Goal: Transaction & Acquisition: Book appointment/travel/reservation

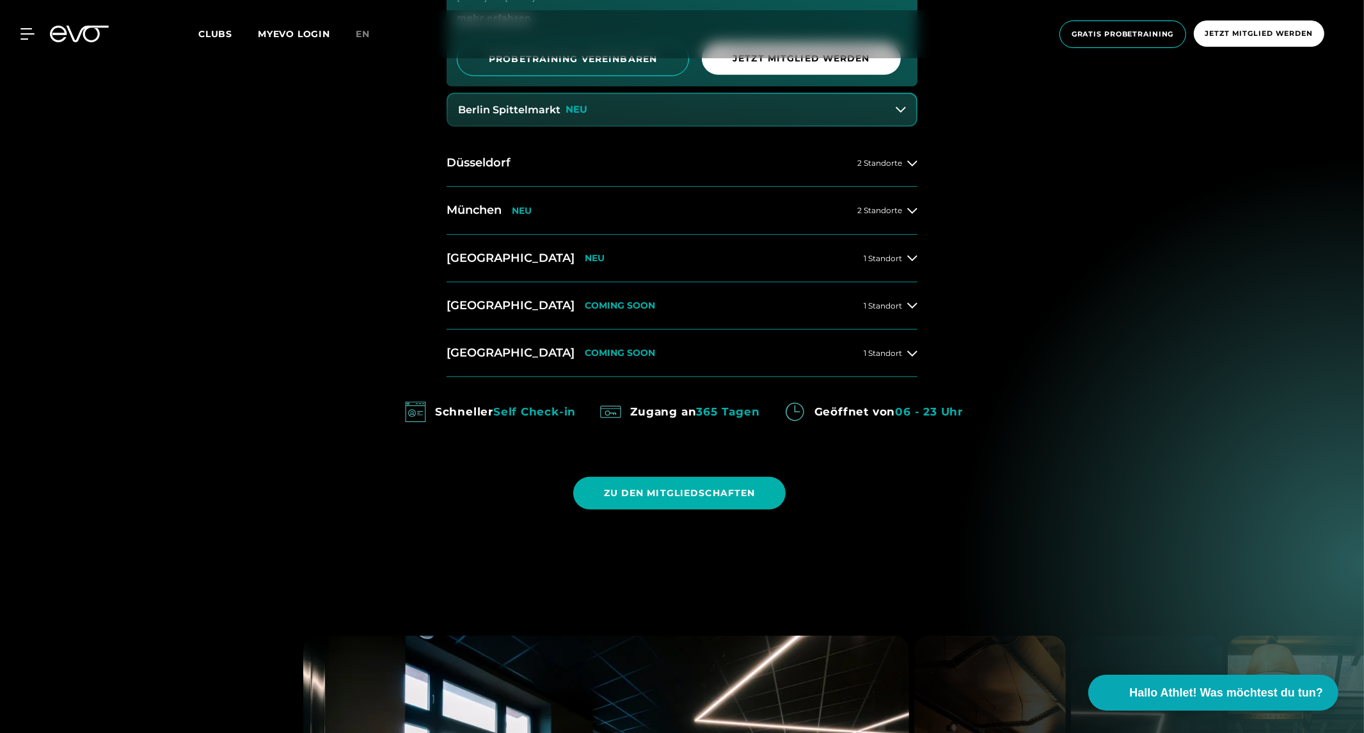
scroll to position [1058, 0]
click at [488, 211] on h2 "München" at bounding box center [474, 210] width 55 height 16
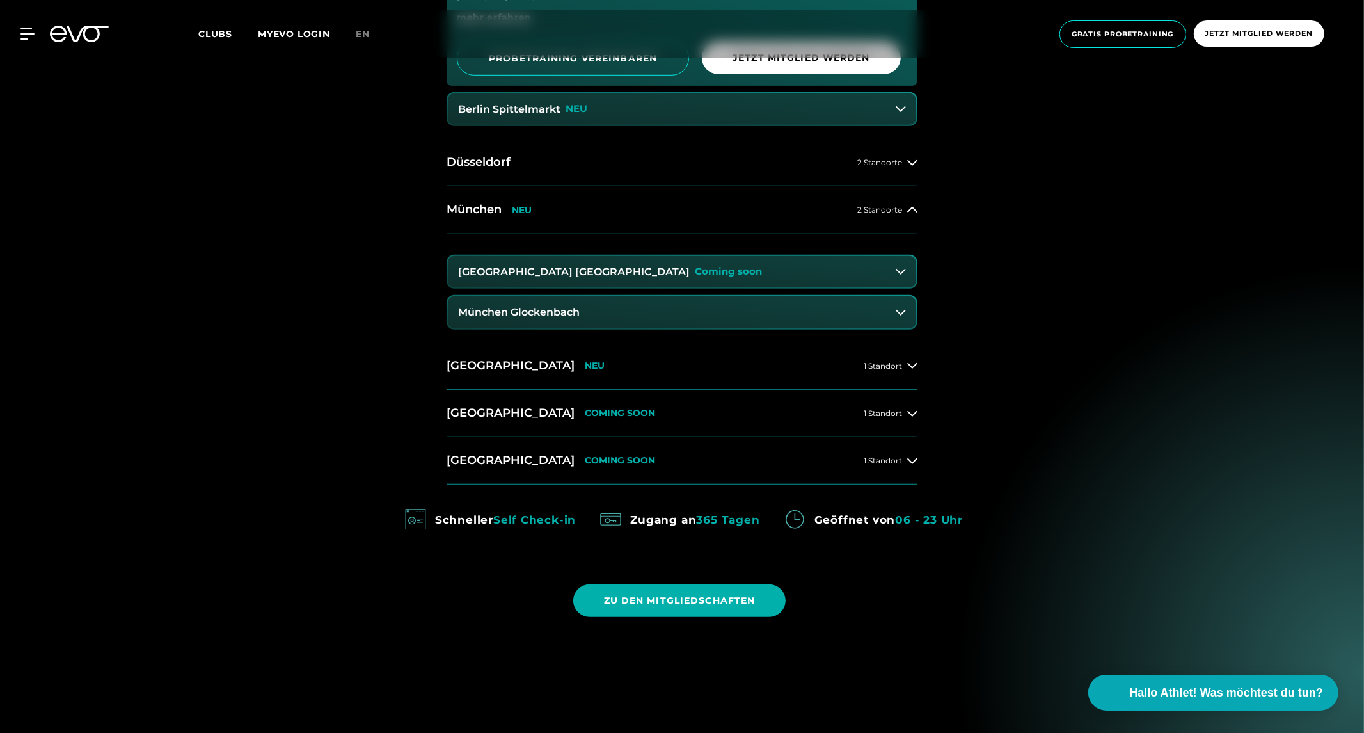
click at [534, 317] on h3 "München Glockenbach" at bounding box center [519, 313] width 122 height 12
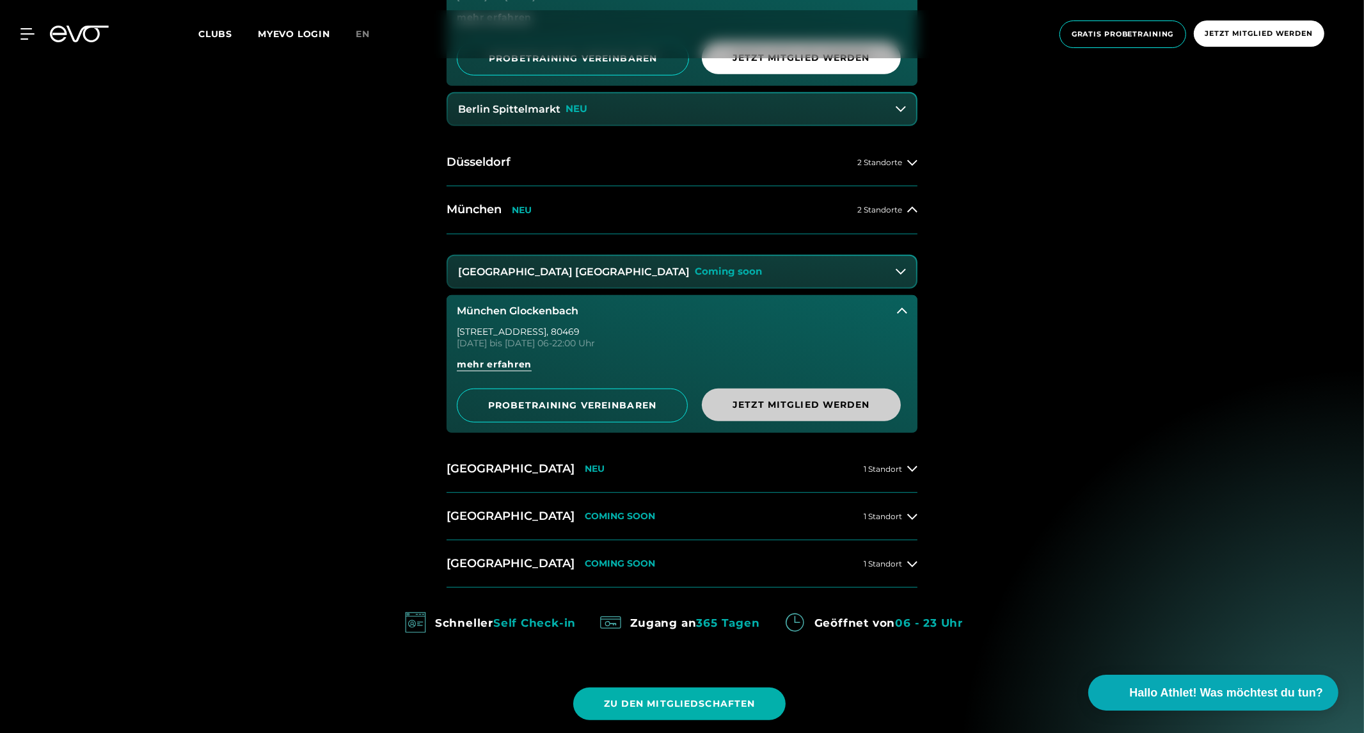
click at [785, 400] on span "Jetzt Mitglied werden" at bounding box center [802, 404] width 138 height 13
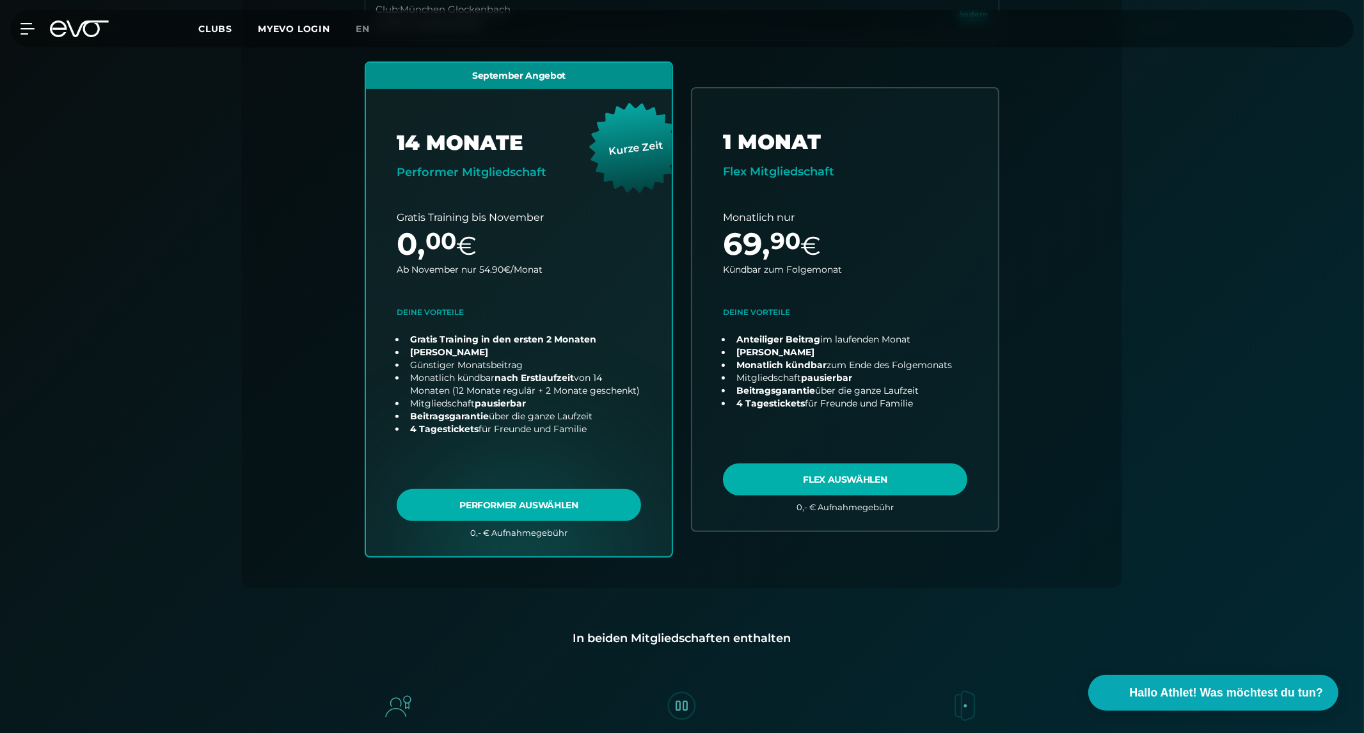
scroll to position [399, 0]
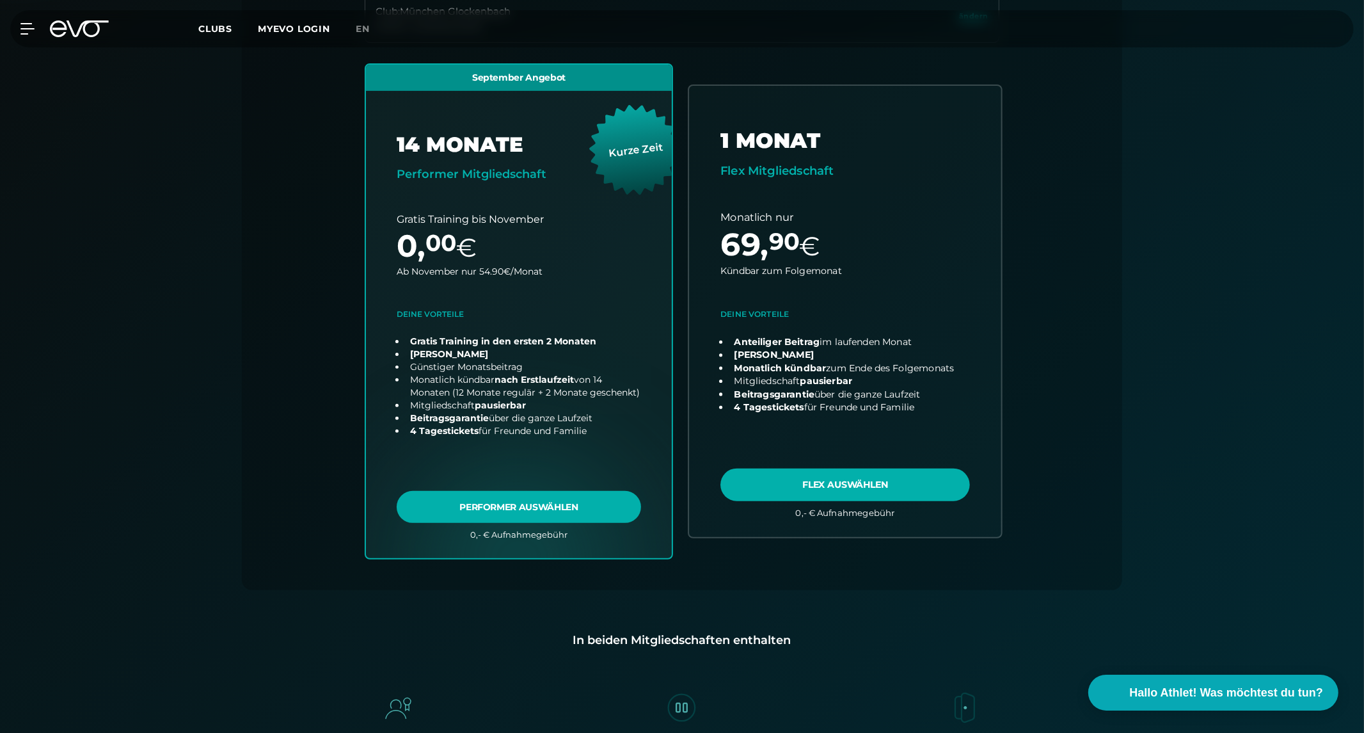
click at [820, 488] on link "choose plan" at bounding box center [845, 311] width 312 height 450
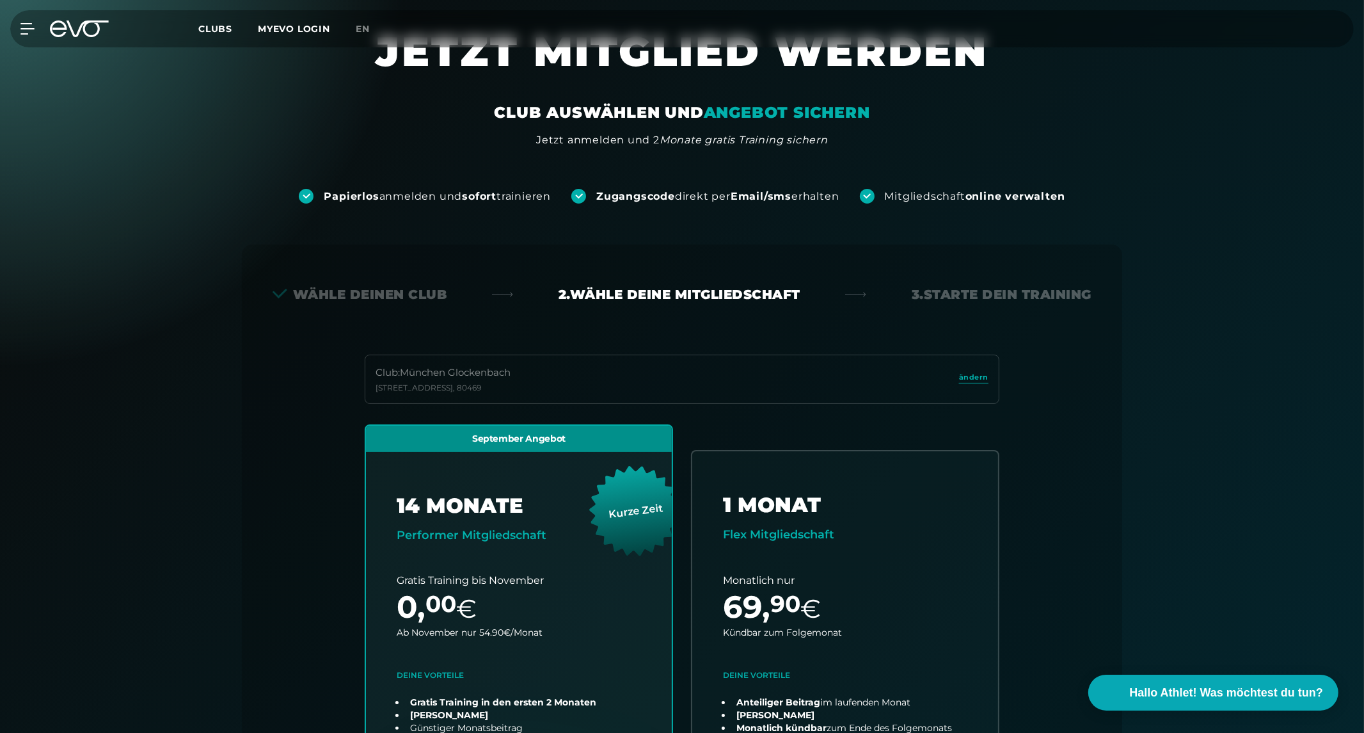
scroll to position [22, 0]
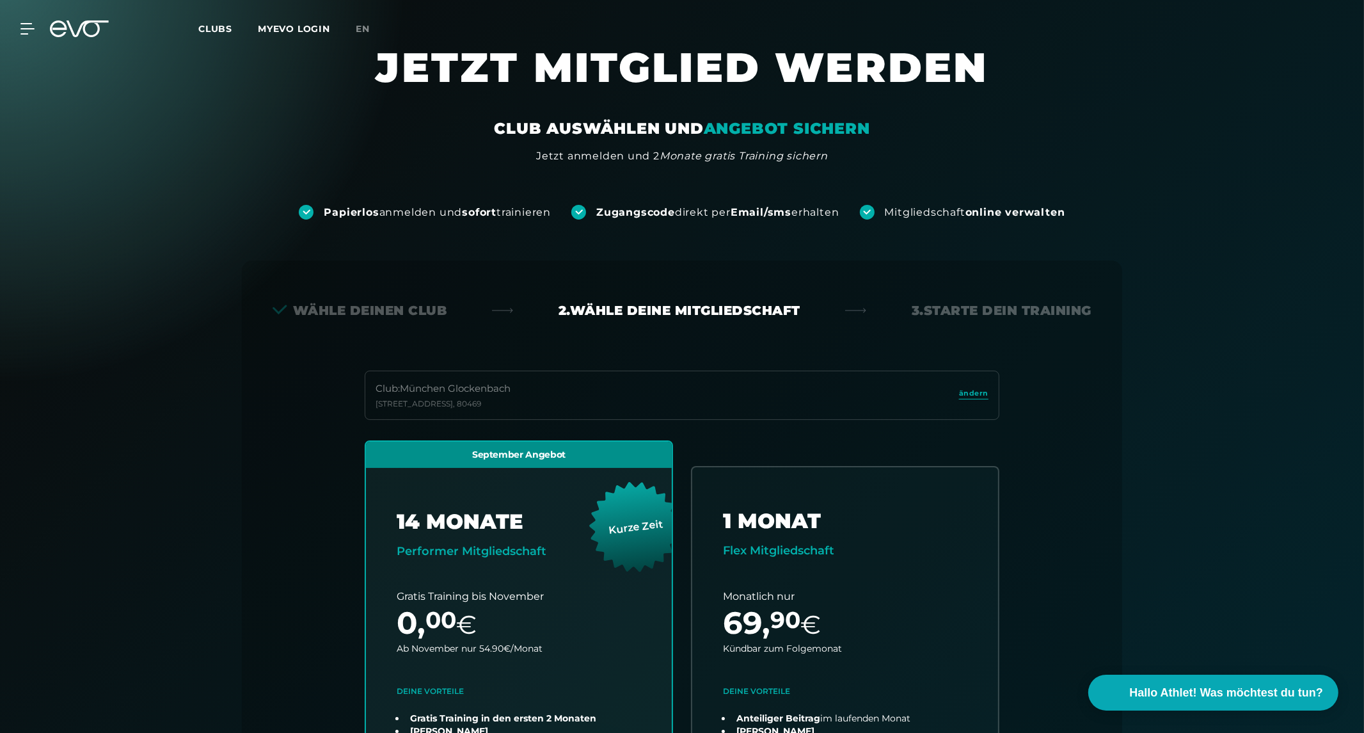
click at [86, 24] on icon at bounding box center [88, 28] width 42 height 17
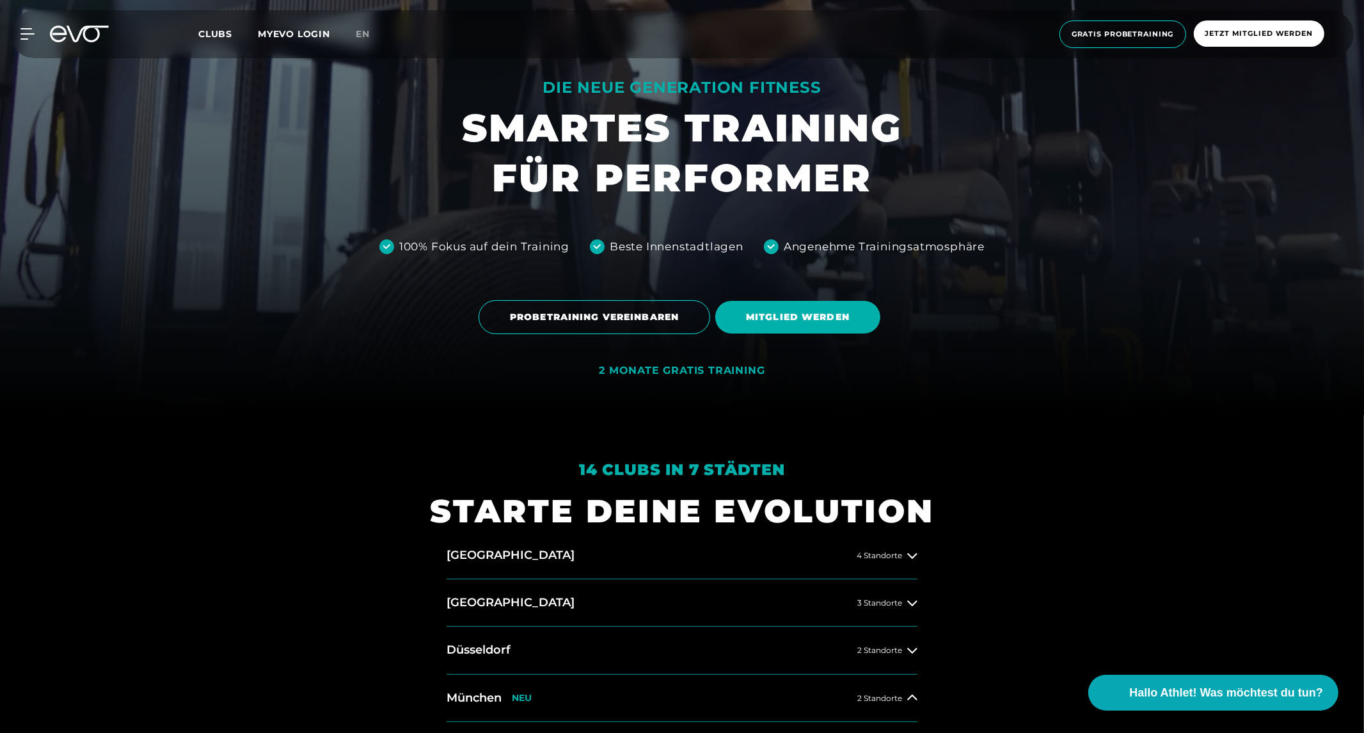
scroll to position [321, 0]
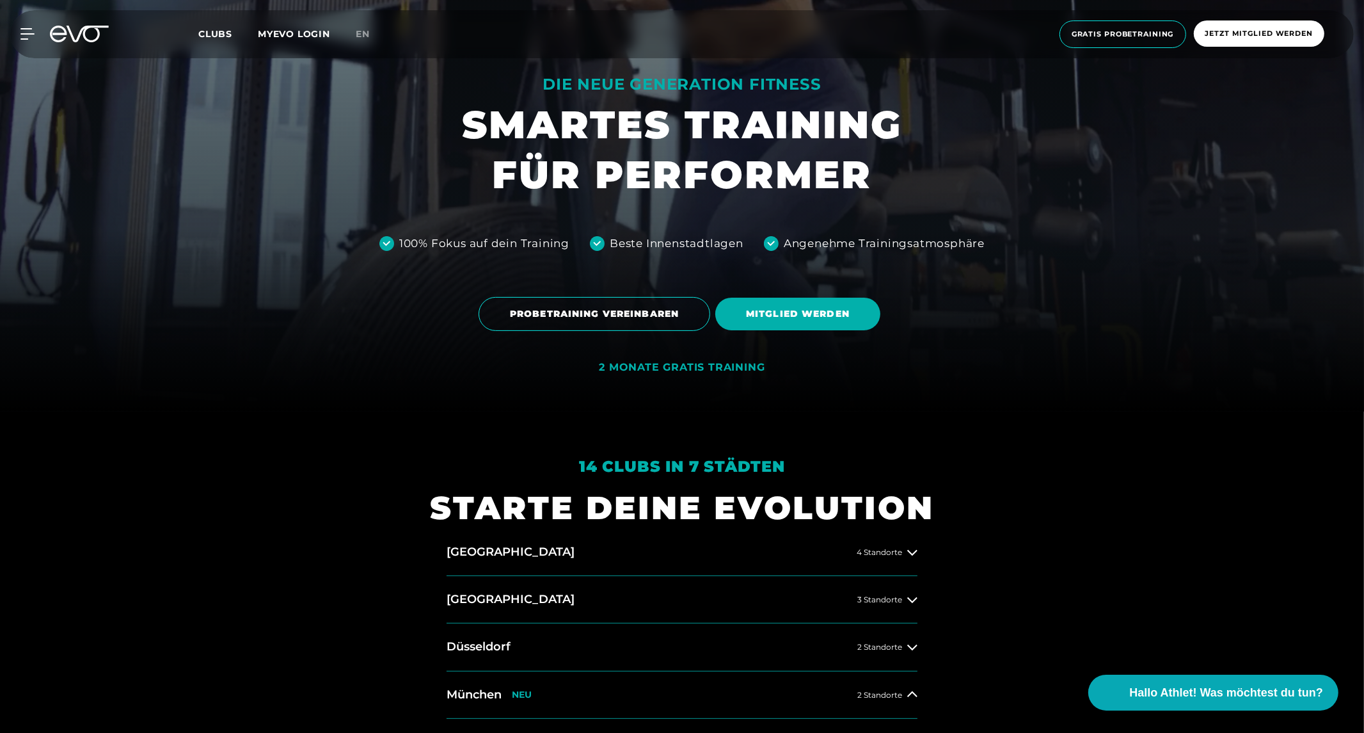
click at [1107, 17] on div "MyEVO Login Über EVO Mitgliedschaften Probetraining TAGESPASS EVO Studios [GEOG…" at bounding box center [682, 34] width 1359 height 48
click at [1085, 36] on span "Gratis Probetraining" at bounding box center [1123, 34] width 102 height 11
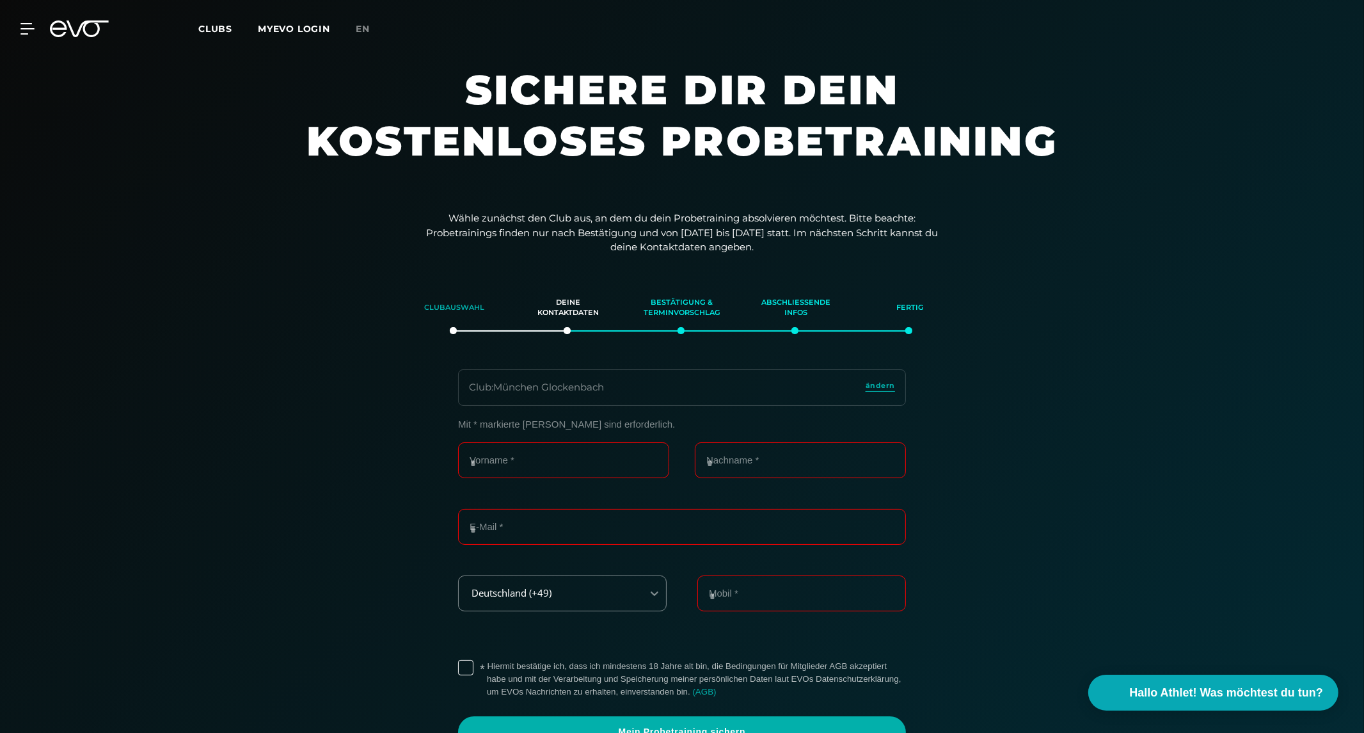
click at [450, 302] on div "Clubauswahl" at bounding box center [454, 308] width 82 height 35
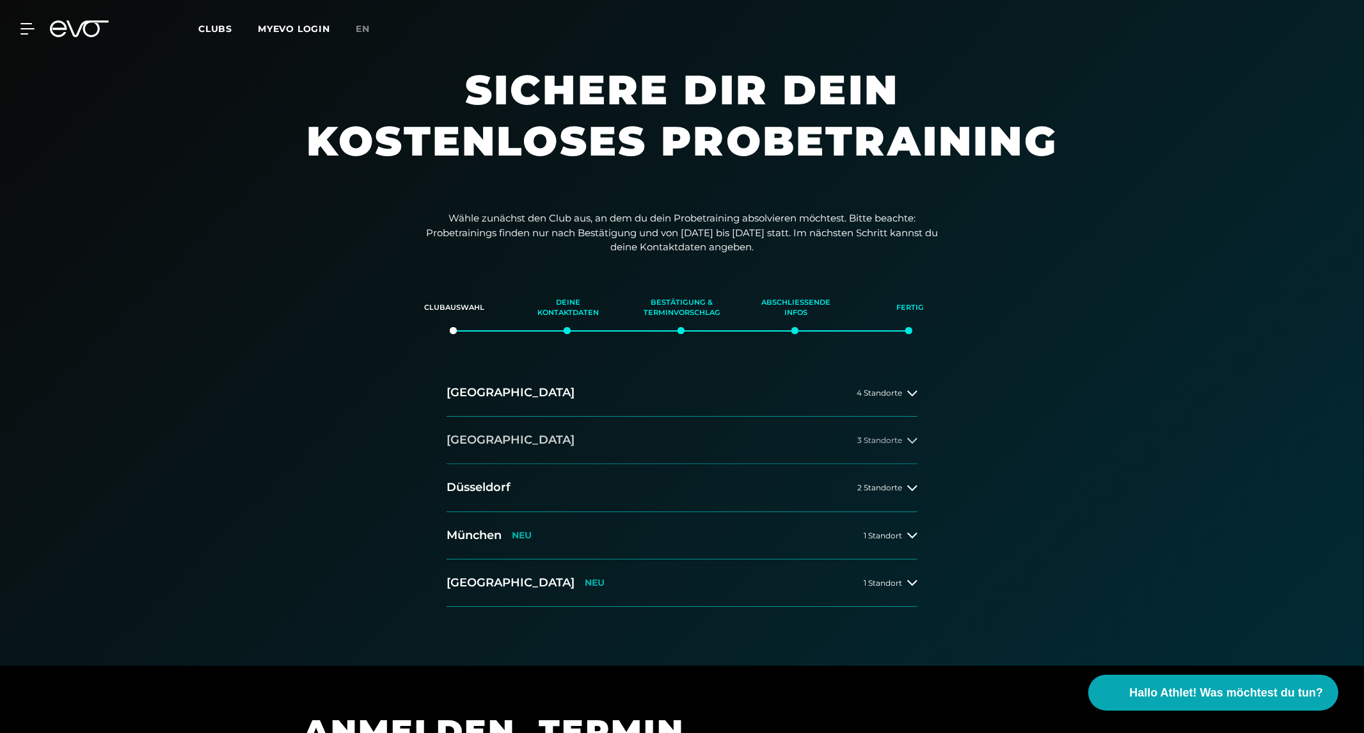
click at [461, 442] on h2 "[GEOGRAPHIC_DATA]" at bounding box center [511, 440] width 128 height 16
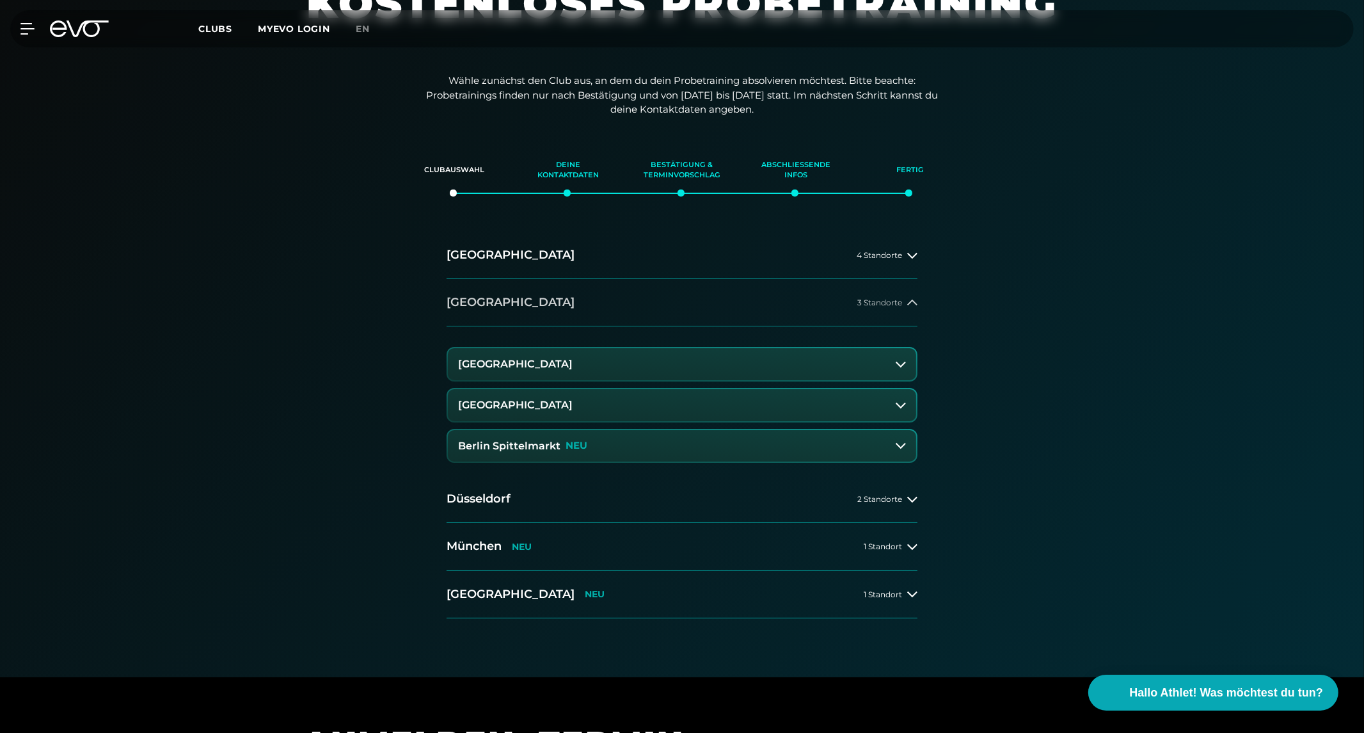
scroll to position [141, 0]
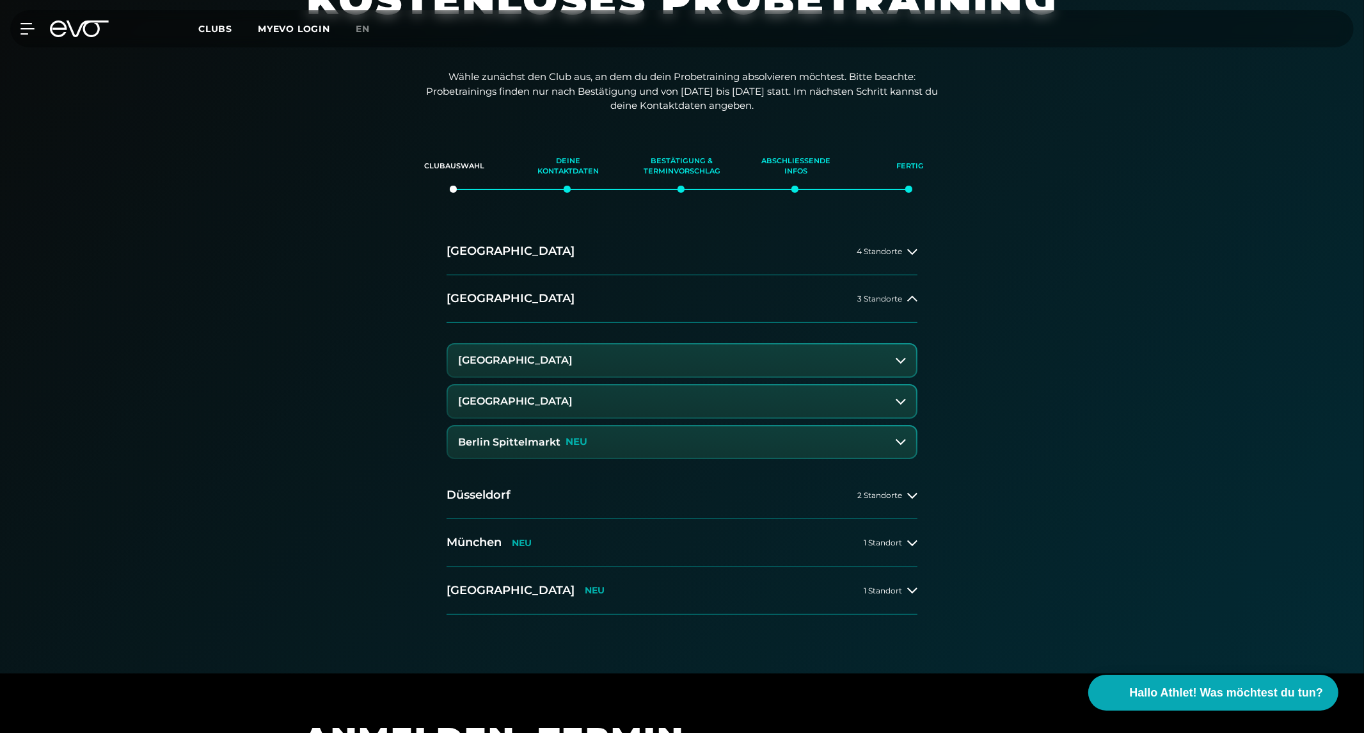
click at [548, 357] on h3 "[GEOGRAPHIC_DATA]" at bounding box center [515, 361] width 115 height 12
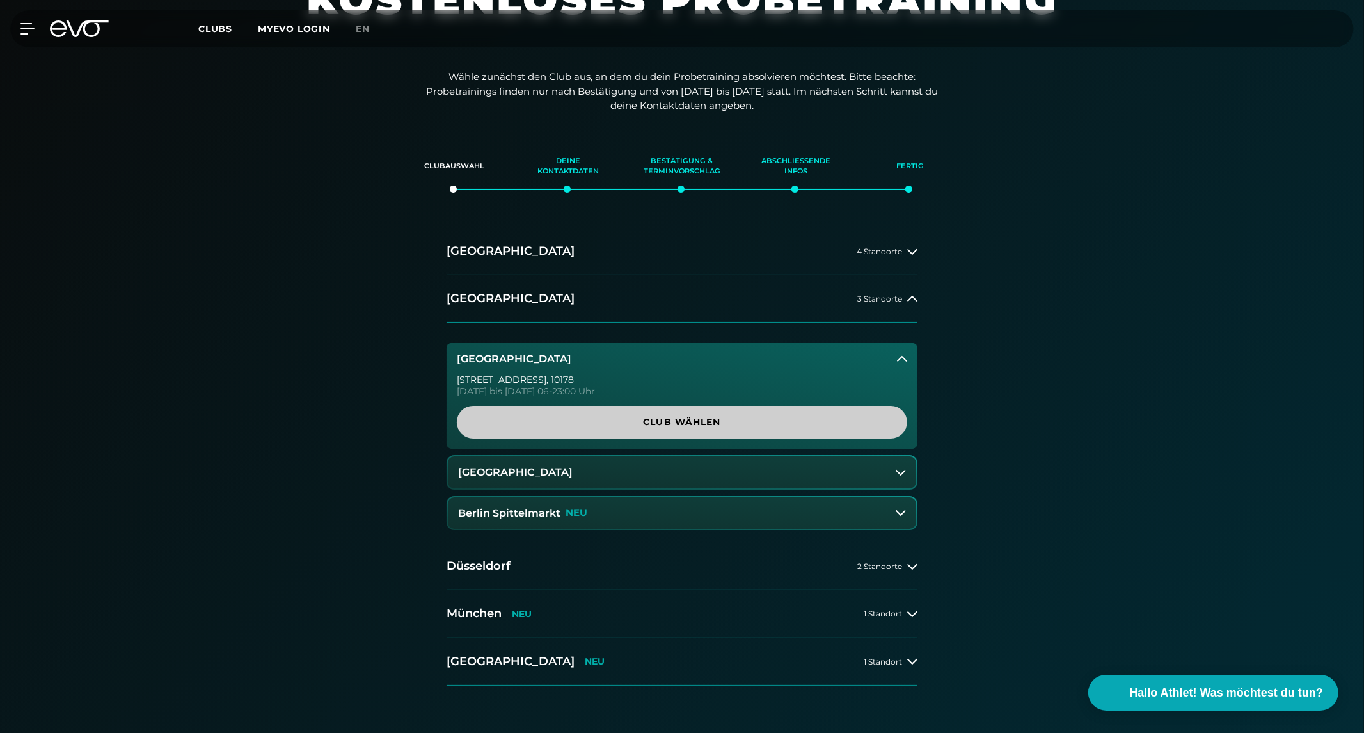
click at [661, 424] on span "Club wählen" at bounding box center [682, 421] width 389 height 13
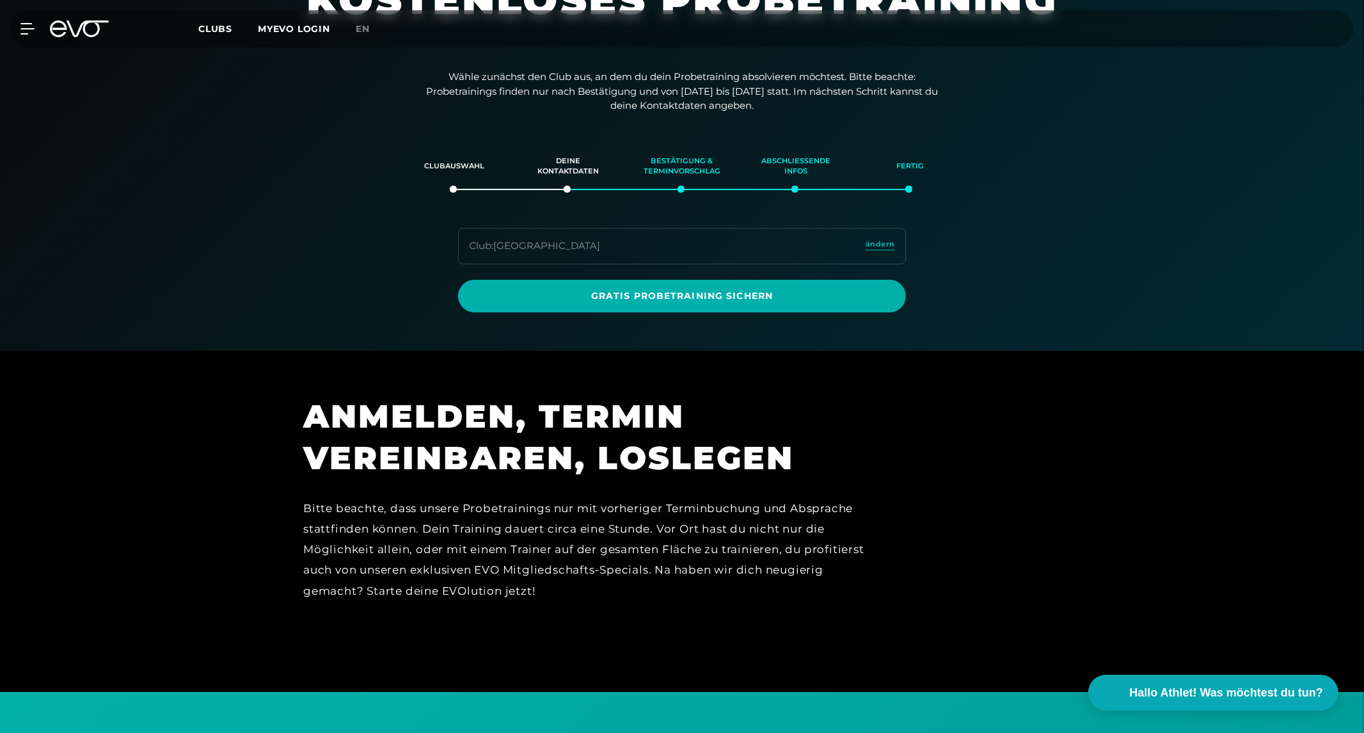
scroll to position [219, 0]
